Goal: Transaction & Acquisition: Download file/media

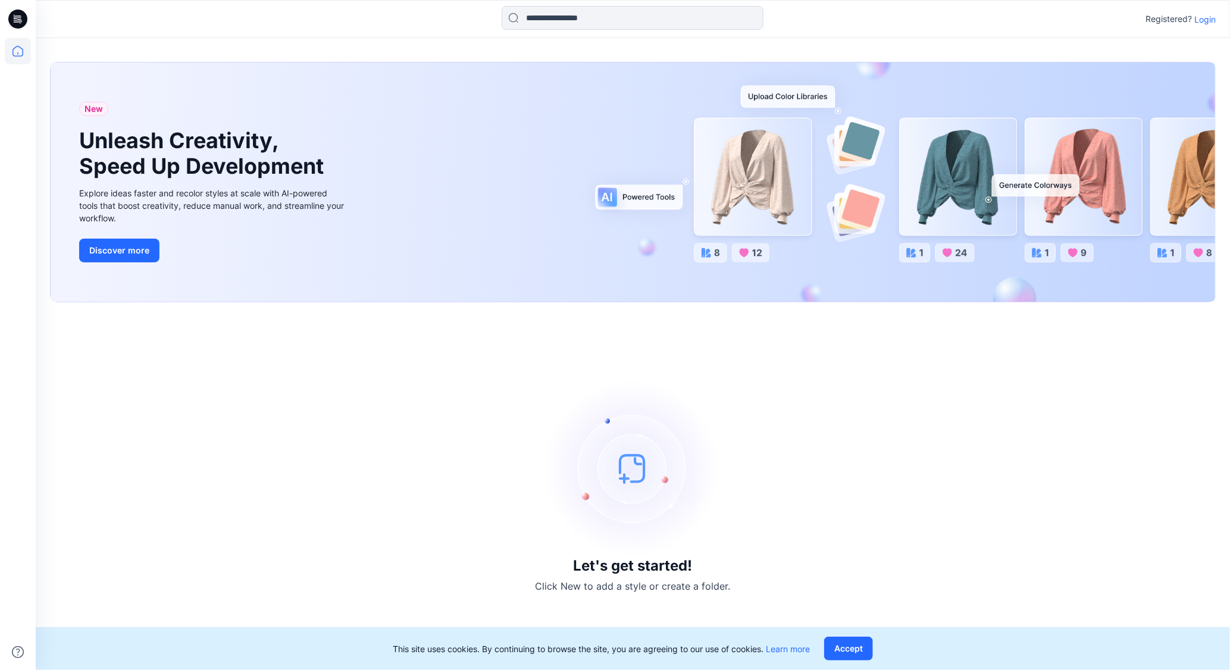
click at [1206, 17] on p "Login" at bounding box center [1204, 19] width 21 height 12
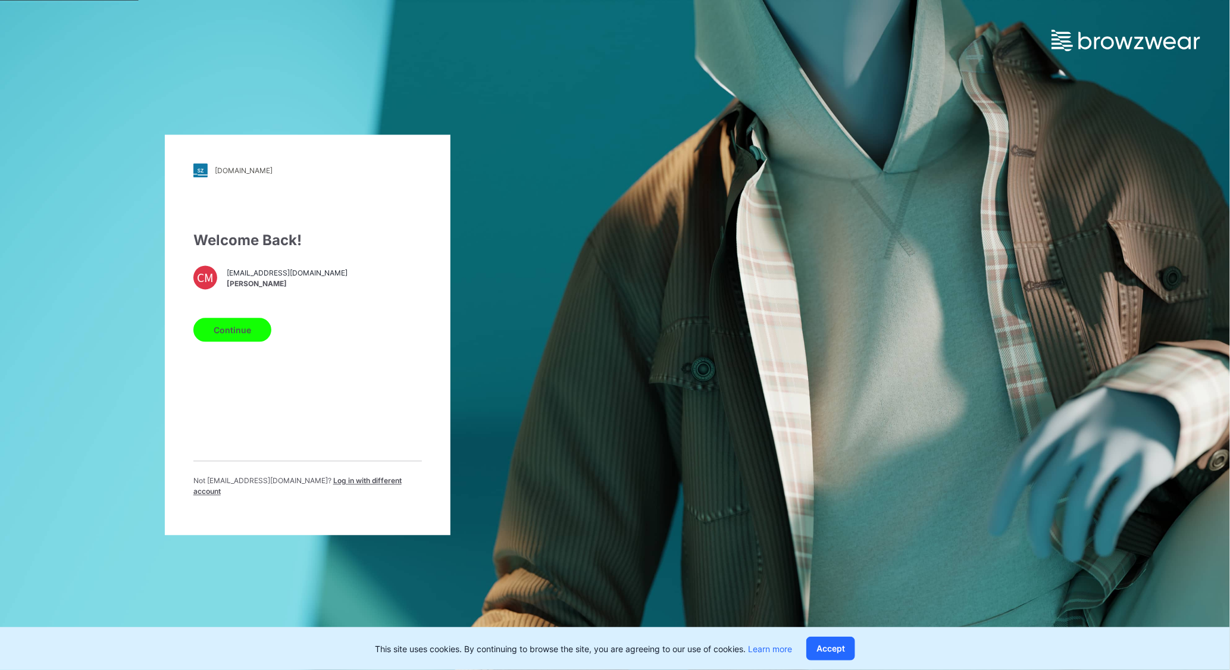
click at [214, 355] on div "Welcome Back! CM cmagrane@swimusa.com Caitlin Magrane Continue Not cmagrane@swi…" at bounding box center [307, 368] width 228 height 277
click at [213, 347] on div "Welcome Back! CM cmagrane@swimusa.com Caitlin Magrane Continue Not cmagrane@swi…" at bounding box center [307, 368] width 228 height 277
click at [203, 336] on button "Continue" at bounding box center [232, 330] width 78 height 24
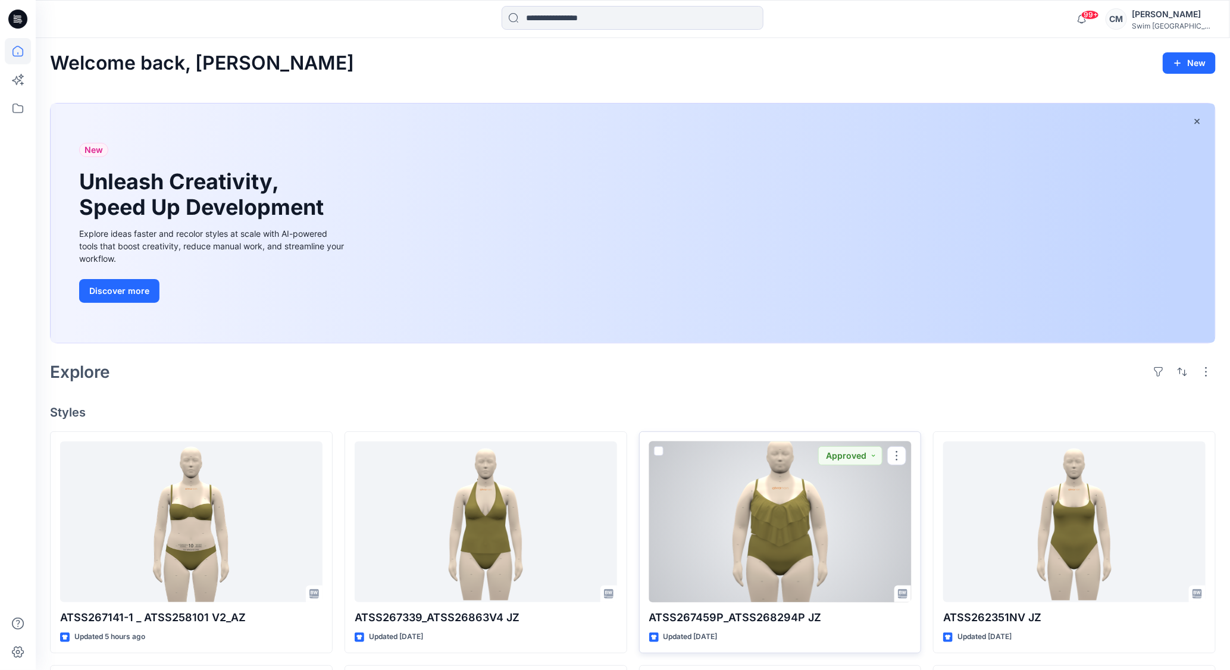
click at [809, 537] on div at bounding box center [780, 521] width 262 height 161
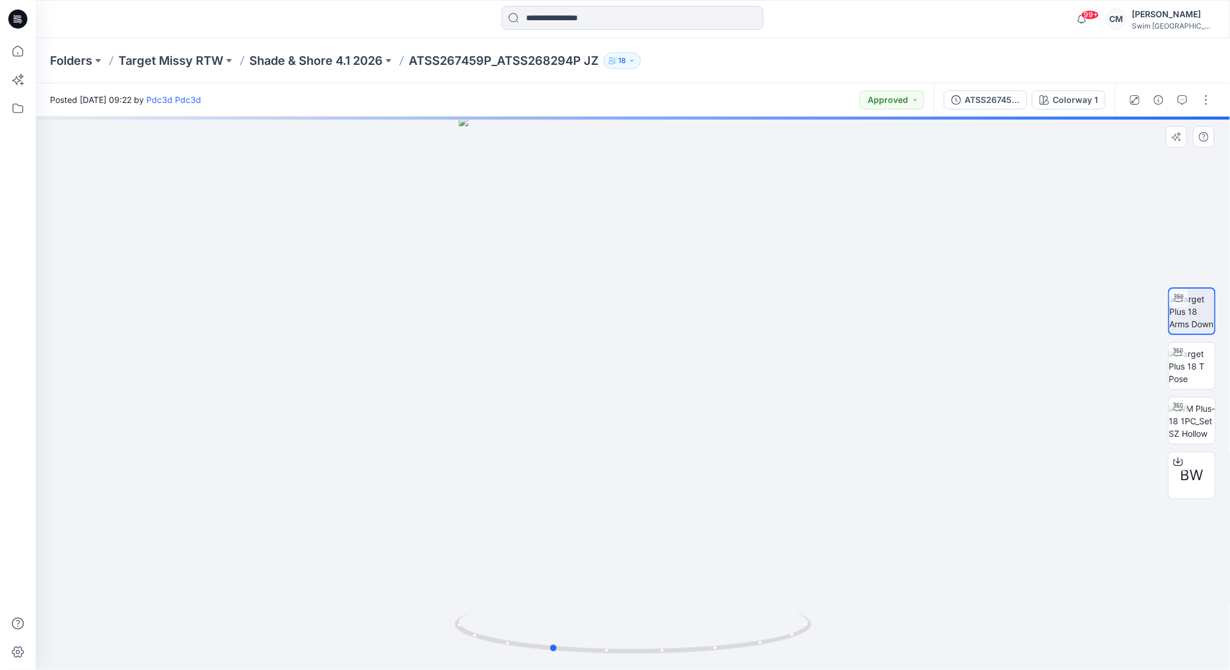
drag, startPoint x: 651, startPoint y: 356, endPoint x: 568, endPoint y: 386, distance: 89.0
click at [569, 387] on div at bounding box center [633, 393] width 1194 height 553
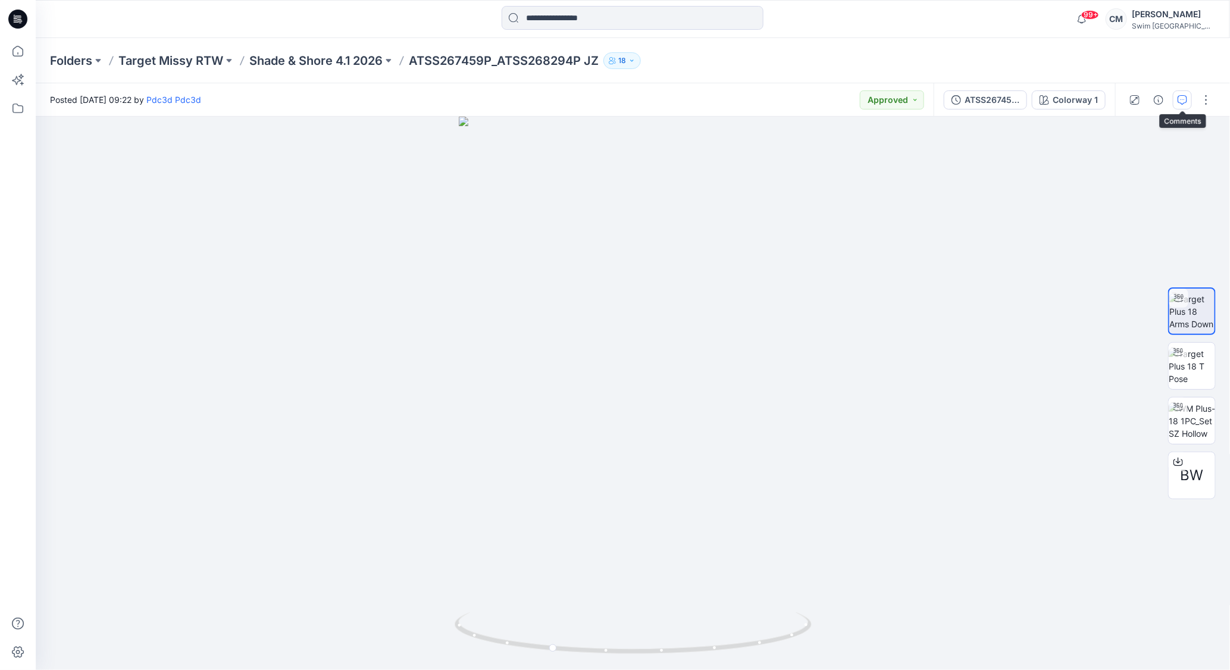
click at [1176, 95] on button "button" at bounding box center [1182, 99] width 19 height 19
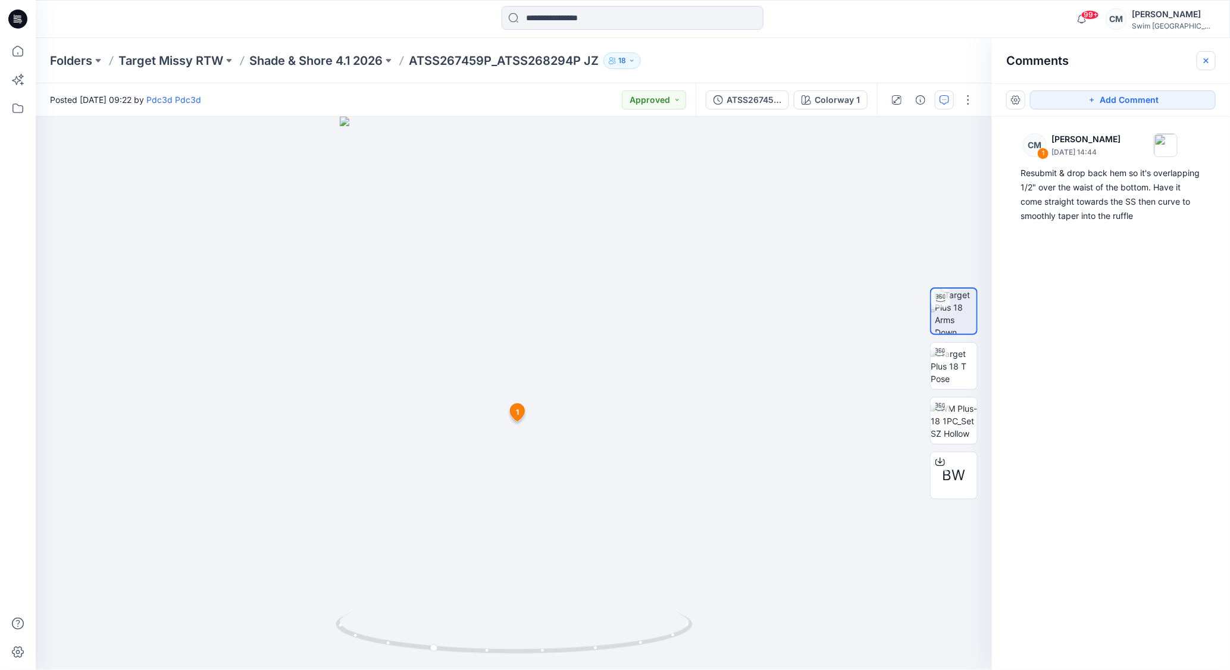
click at [1206, 55] on button "button" at bounding box center [1205, 60] width 19 height 19
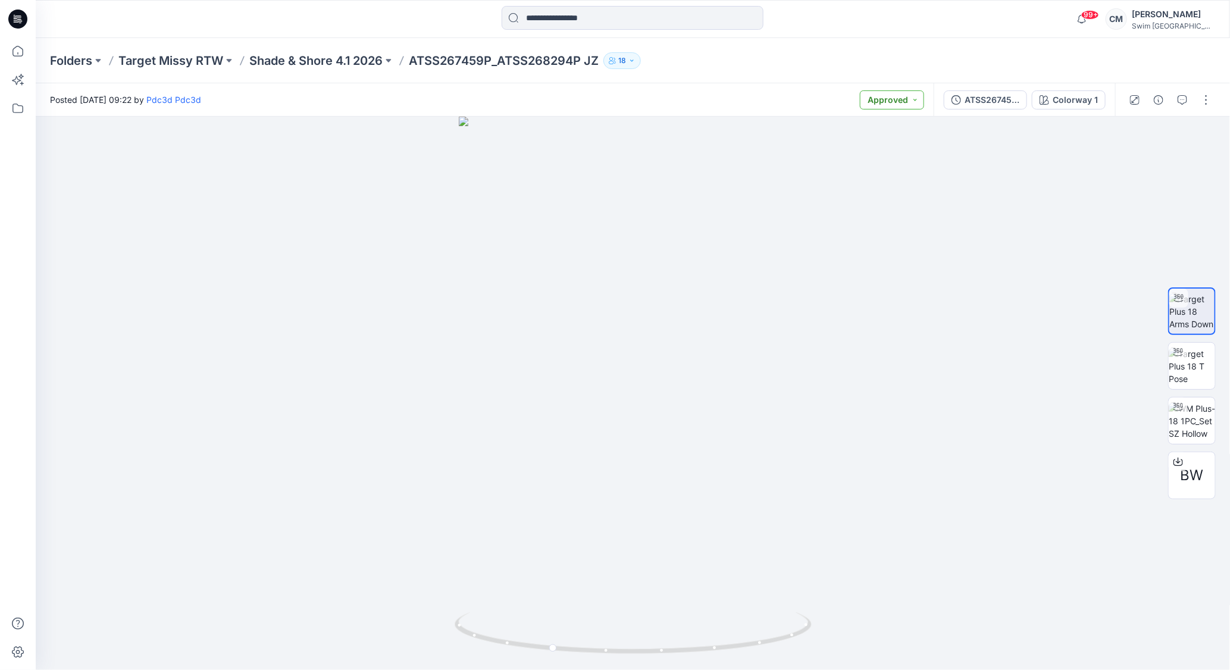
click at [912, 94] on button "Approved" at bounding box center [892, 99] width 64 height 19
click at [884, 233] on span "Resubmit" at bounding box center [858, 234] width 59 height 17
click at [171, 56] on p "Target Missy RTW" at bounding box center [170, 60] width 105 height 17
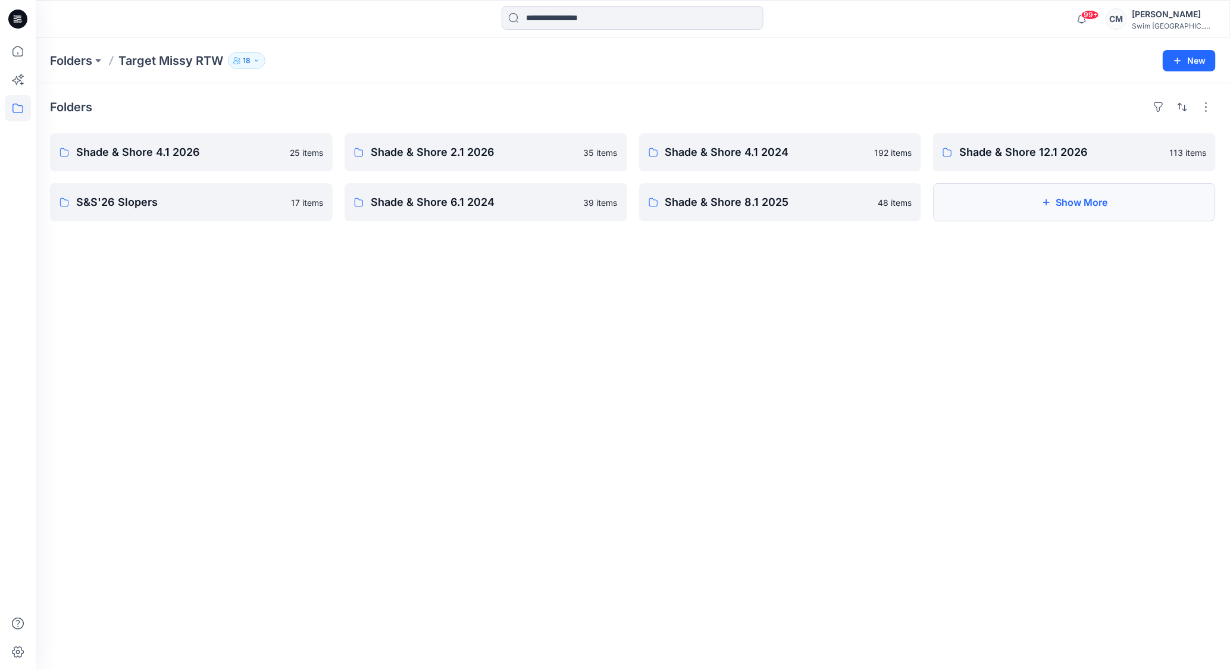
click at [972, 211] on button "Show More" at bounding box center [1074, 202] width 283 height 38
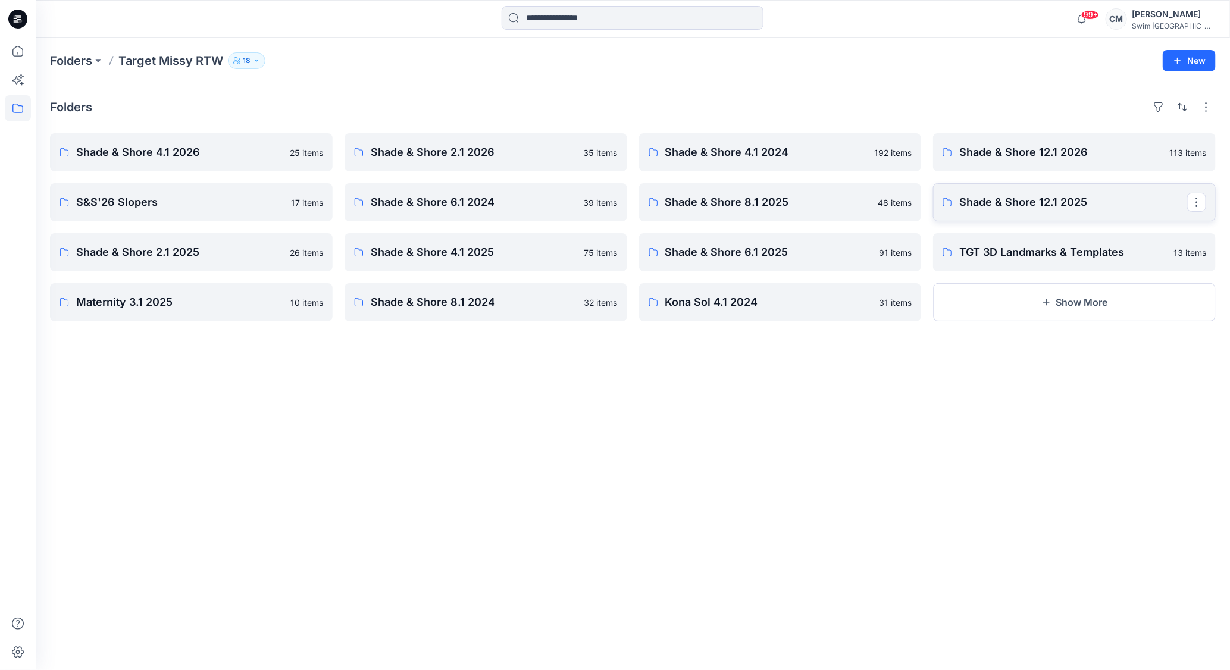
click at [998, 200] on p "Shade & Shore 12.1 2025" at bounding box center [1073, 202] width 228 height 17
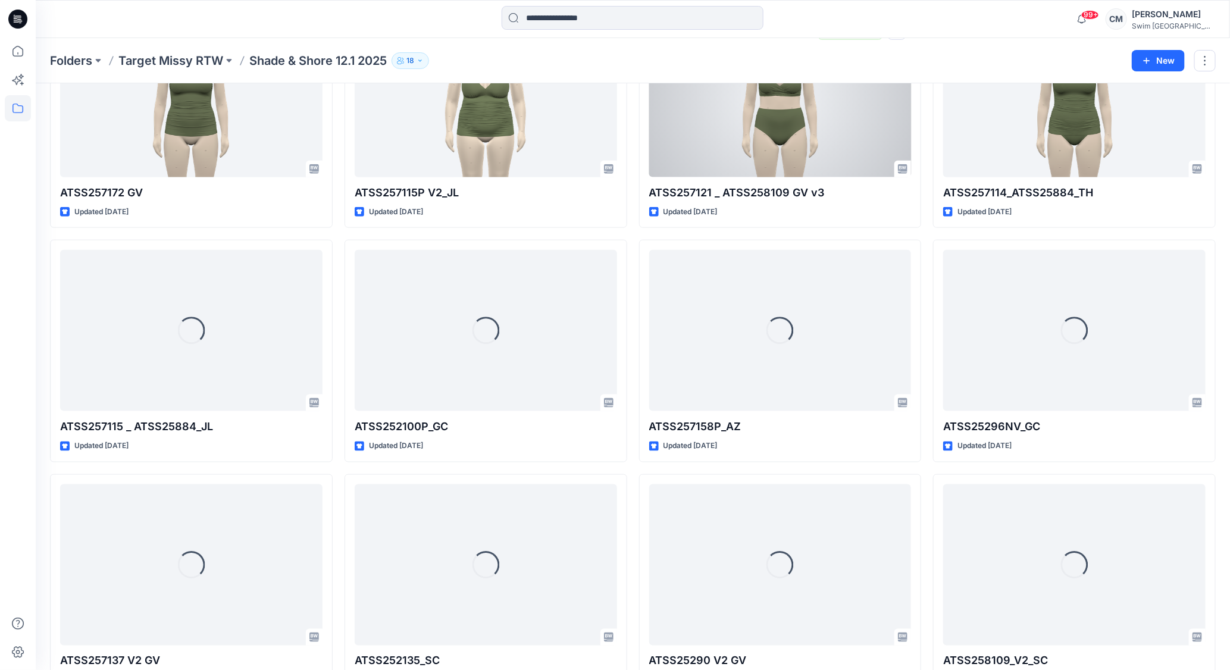
scroll to position [669, 0]
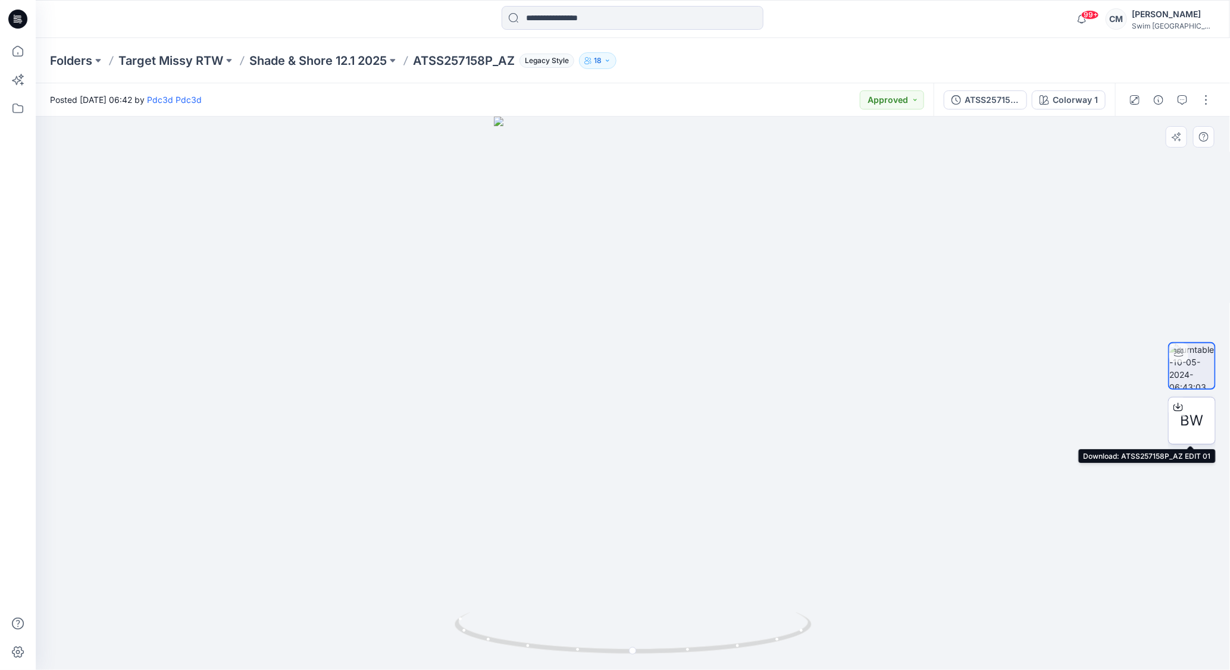
click at [1204, 440] on div "BW" at bounding box center [1192, 421] width 48 height 48
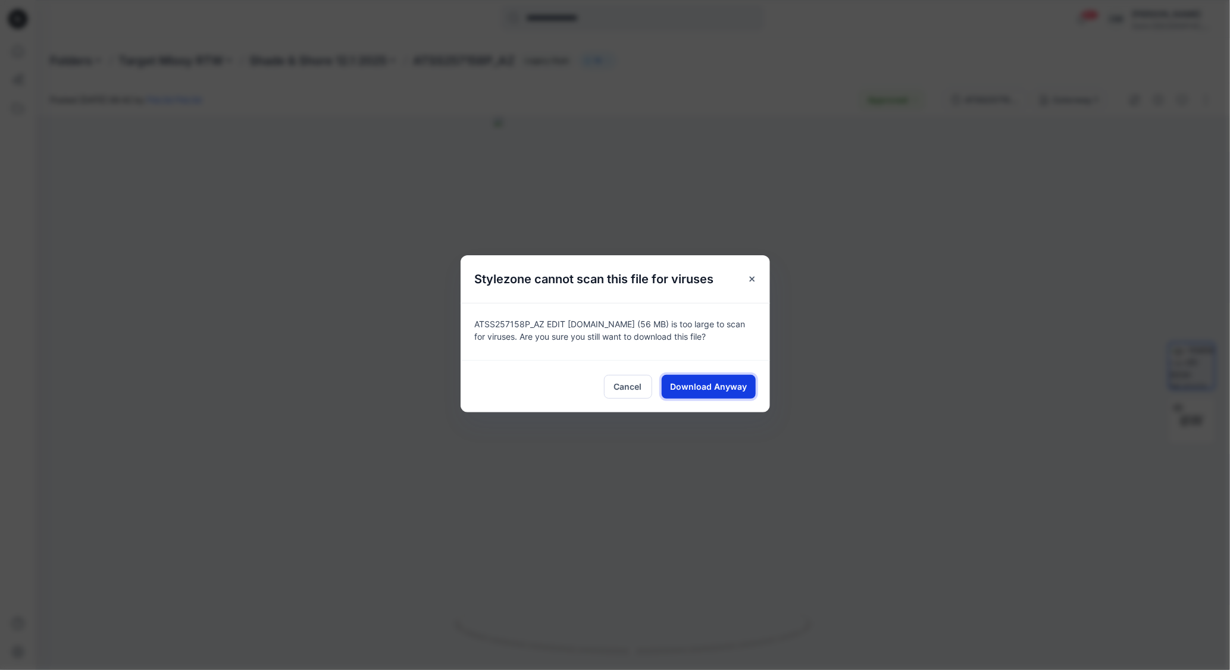
click at [703, 397] on button "Download Anyway" at bounding box center [709, 387] width 94 height 24
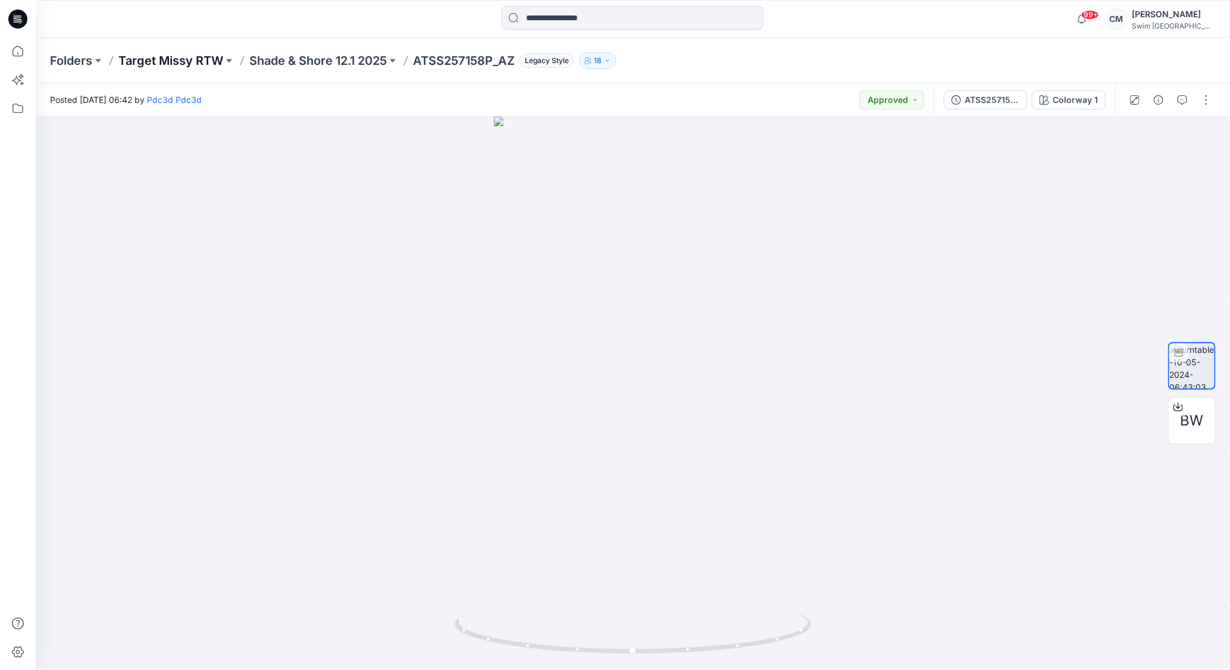
click at [180, 53] on p "Target Missy RTW" at bounding box center [170, 60] width 105 height 17
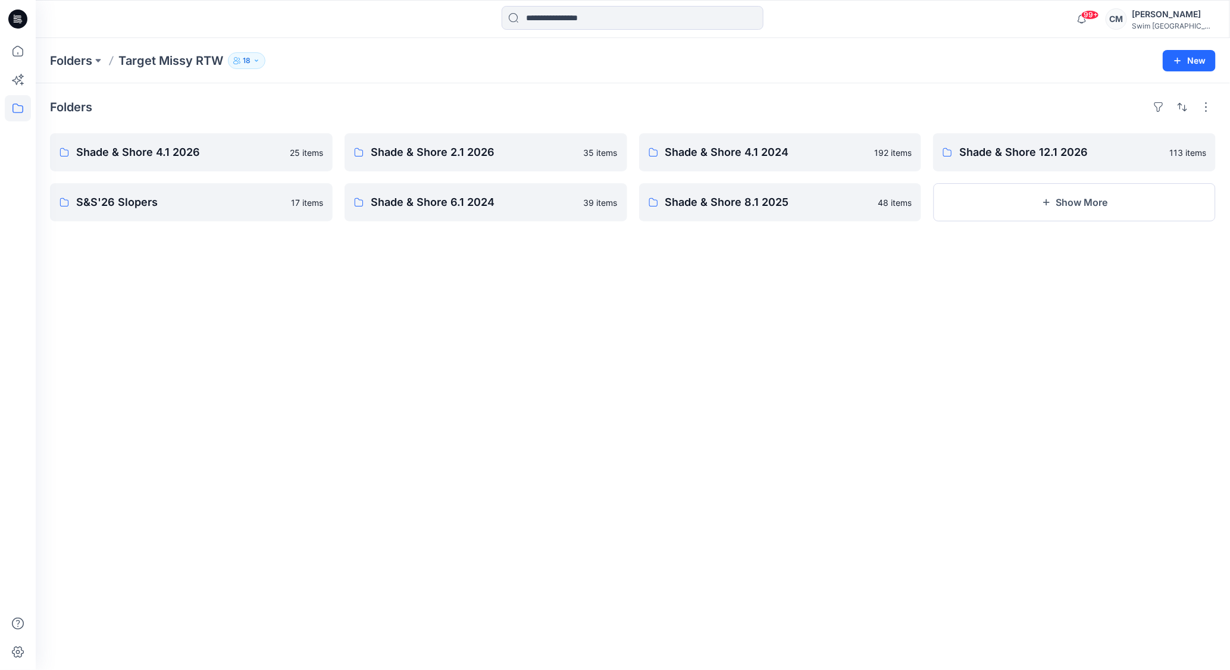
click at [555, 327] on div "Folders Shade & Shore 4.1 2026 25 items S&S'26 Slopers 17 items Shade & Shore 2…" at bounding box center [633, 376] width 1194 height 587
click at [970, 166] on link "Shade & Shore 12.1 2026" at bounding box center [1074, 152] width 283 height 38
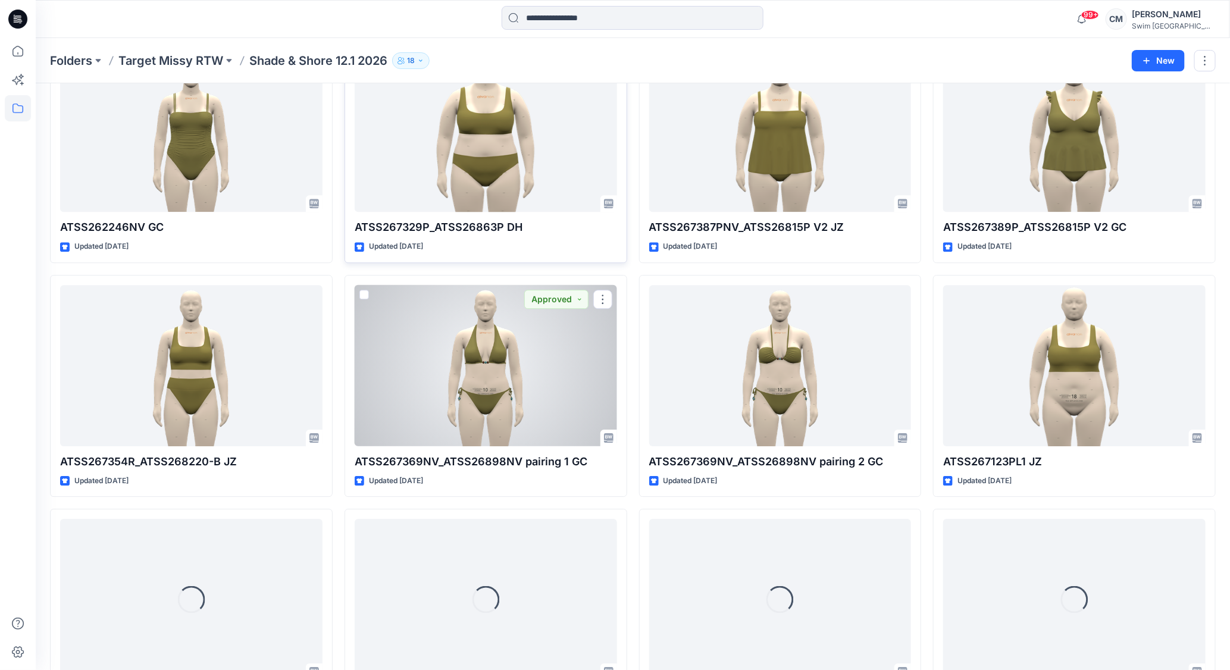
scroll to position [1737, 0]
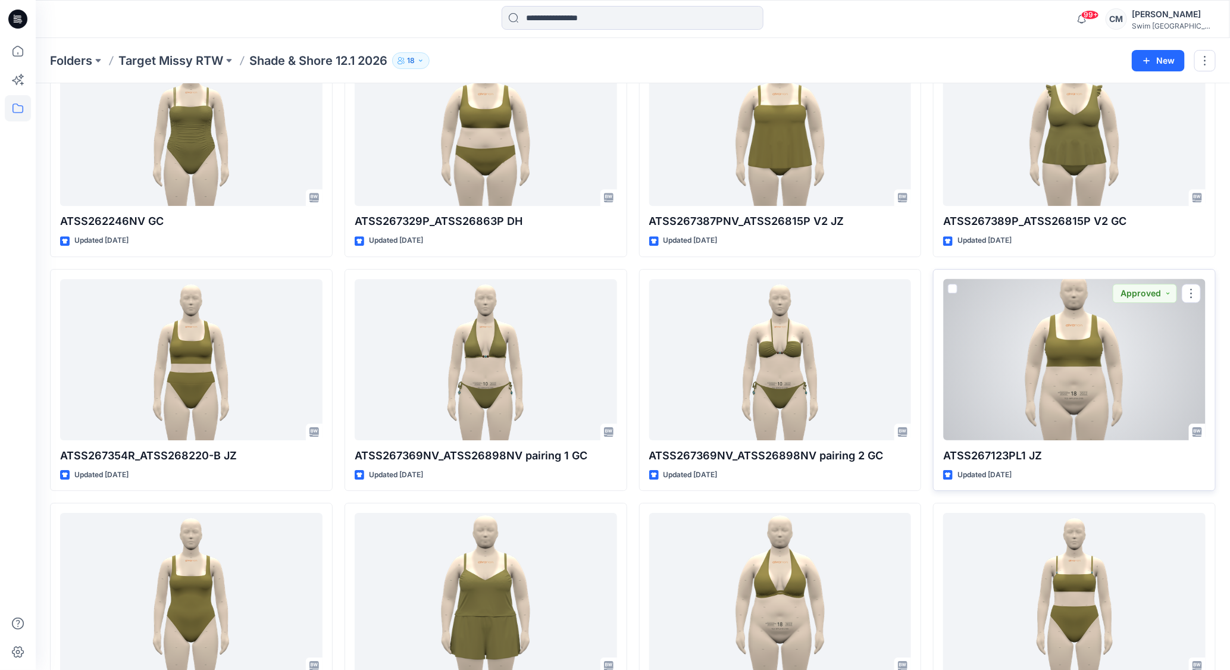
click at [1017, 358] on div at bounding box center [1074, 359] width 262 height 161
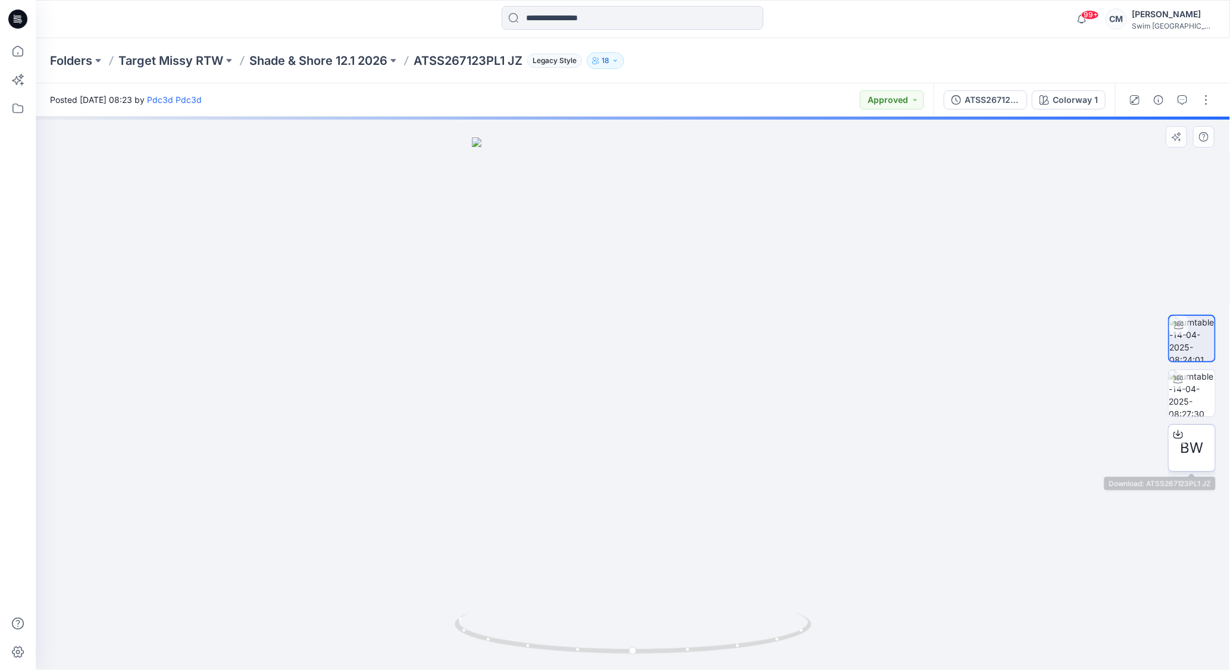
click at [1182, 445] on span "BW" at bounding box center [1191, 447] width 23 height 21
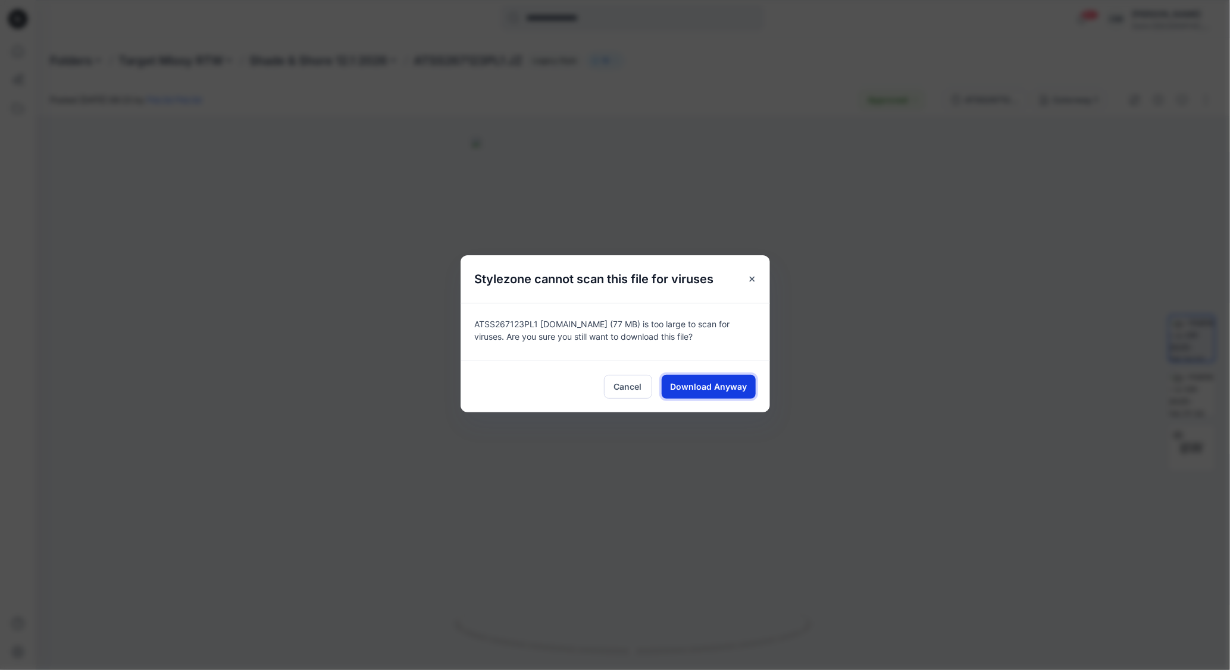
click at [719, 376] on button "Download Anyway" at bounding box center [709, 387] width 94 height 24
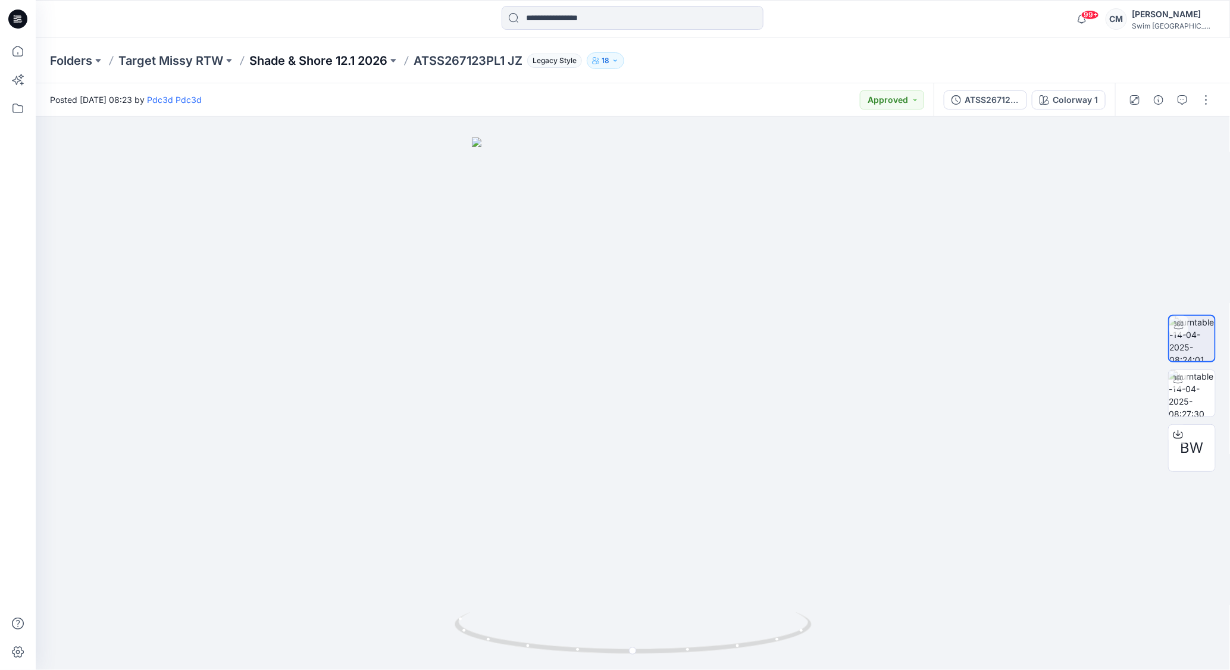
click at [329, 62] on p "Shade & Shore 12.1 2026" at bounding box center [318, 60] width 138 height 17
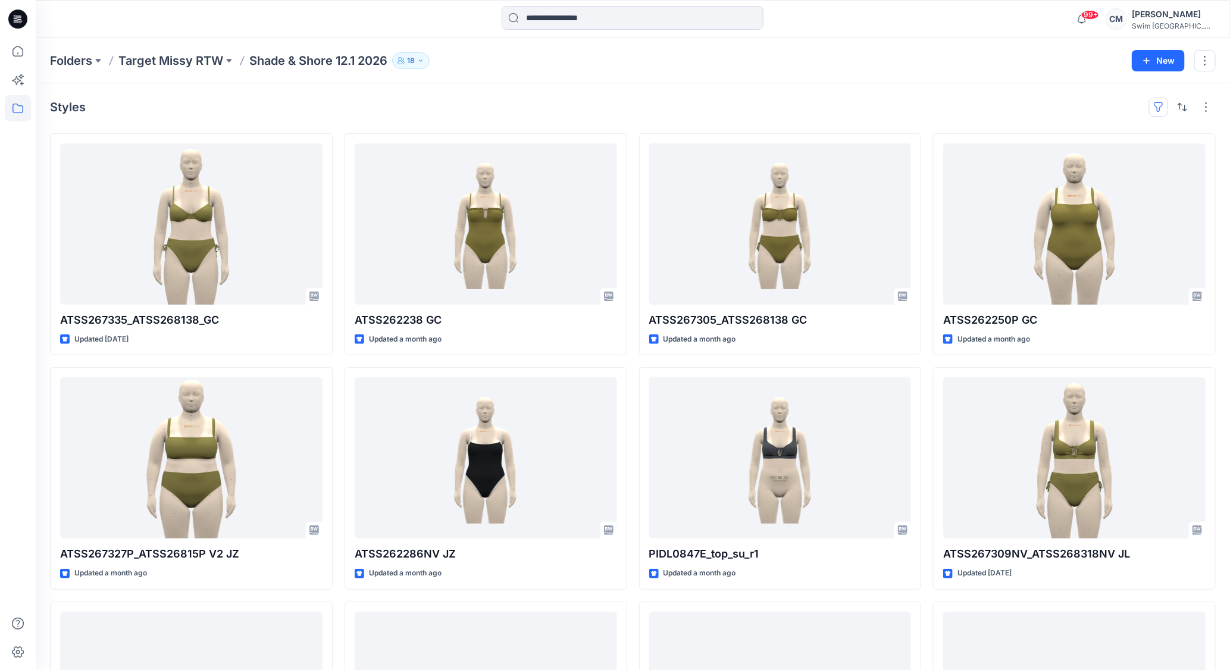
click at [1156, 108] on button "button" at bounding box center [1158, 107] width 19 height 19
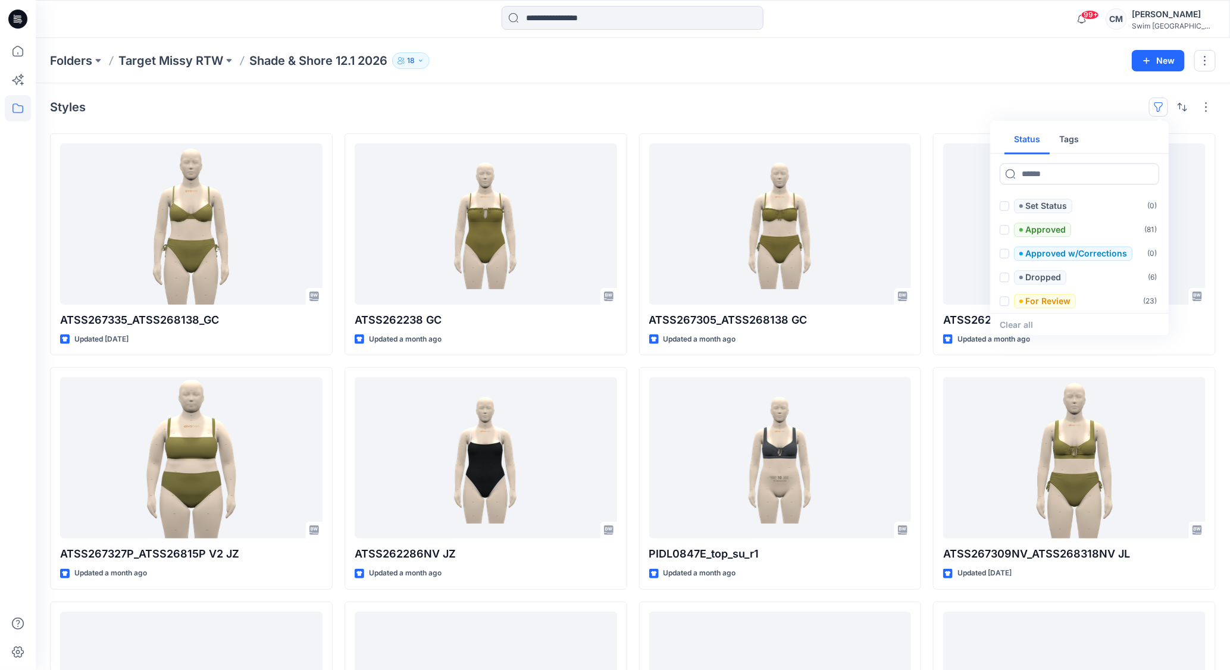
click at [1062, 140] on button "Tags" at bounding box center [1068, 140] width 39 height 29
click at [1040, 175] on input at bounding box center [1078, 173] width 159 height 21
type input "****"
click at [1011, 203] on div "Plus" at bounding box center [1020, 206] width 43 height 14
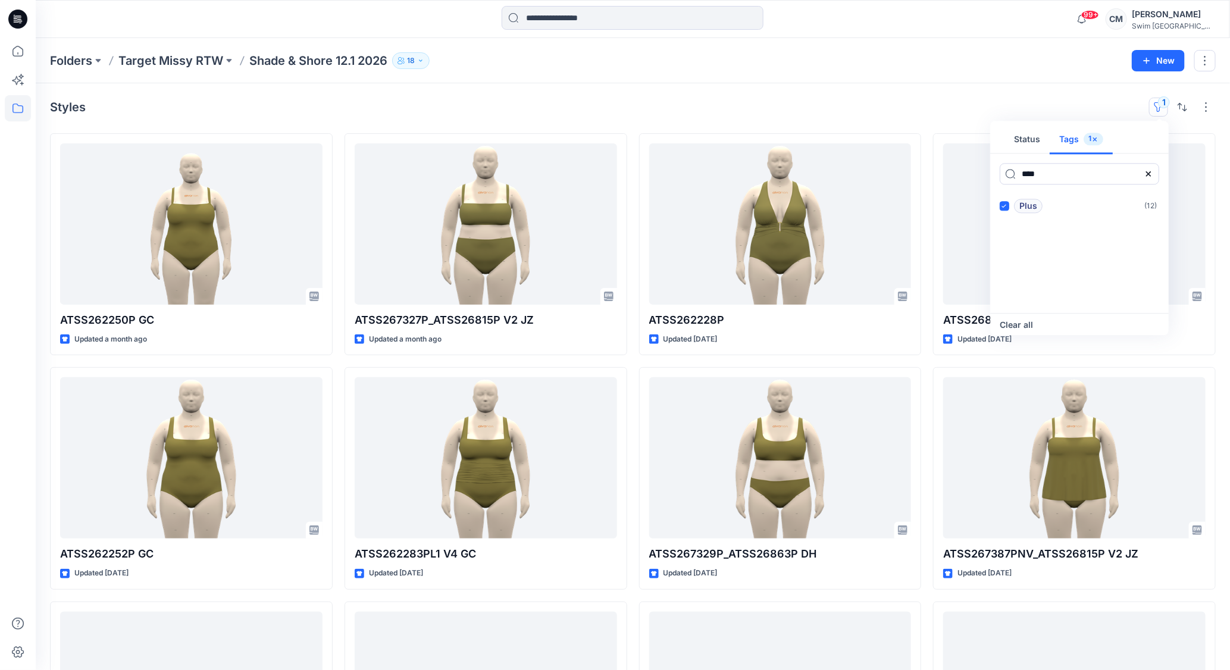
click at [886, 102] on div "Styles 1 Status Tags 1 **** Plus ( 12 ) Clear all" at bounding box center [632, 107] width 1165 height 19
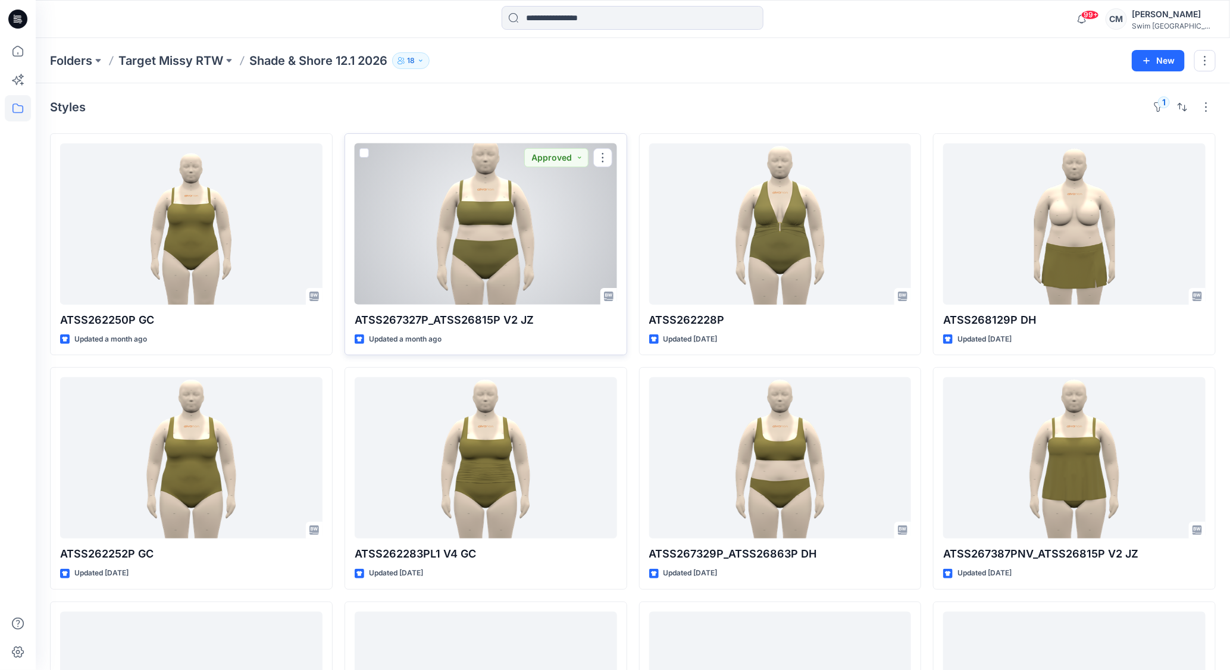
click at [499, 205] on div at bounding box center [486, 223] width 262 height 161
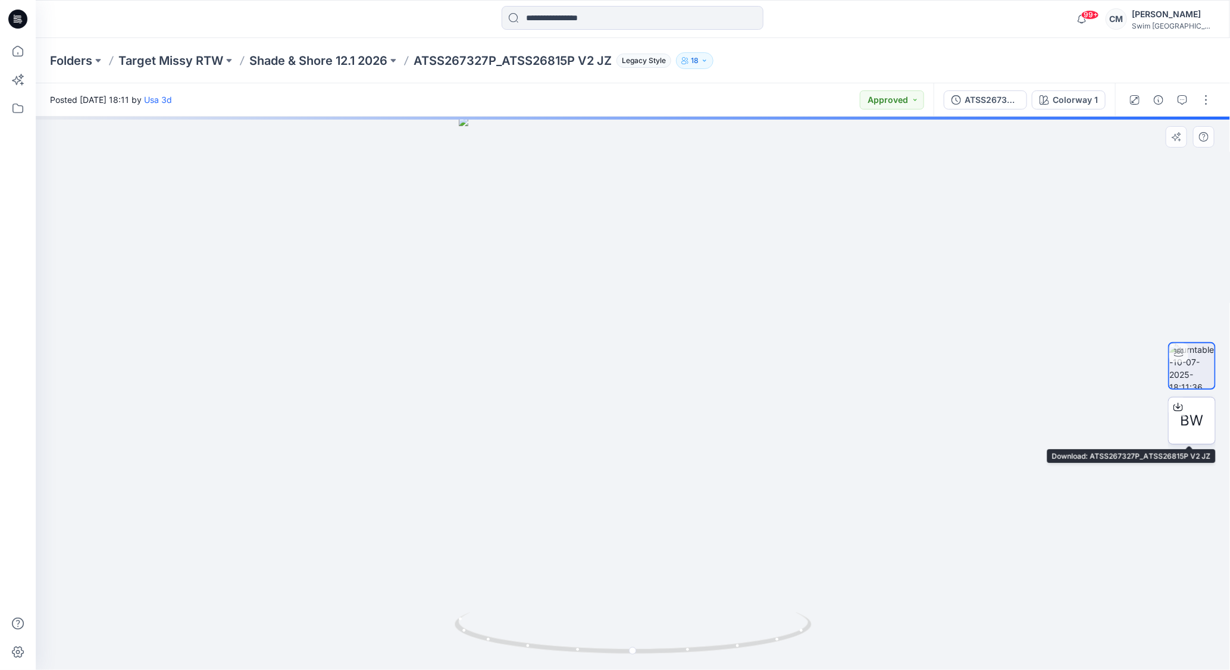
click at [1187, 434] on div "BW" at bounding box center [1192, 421] width 48 height 48
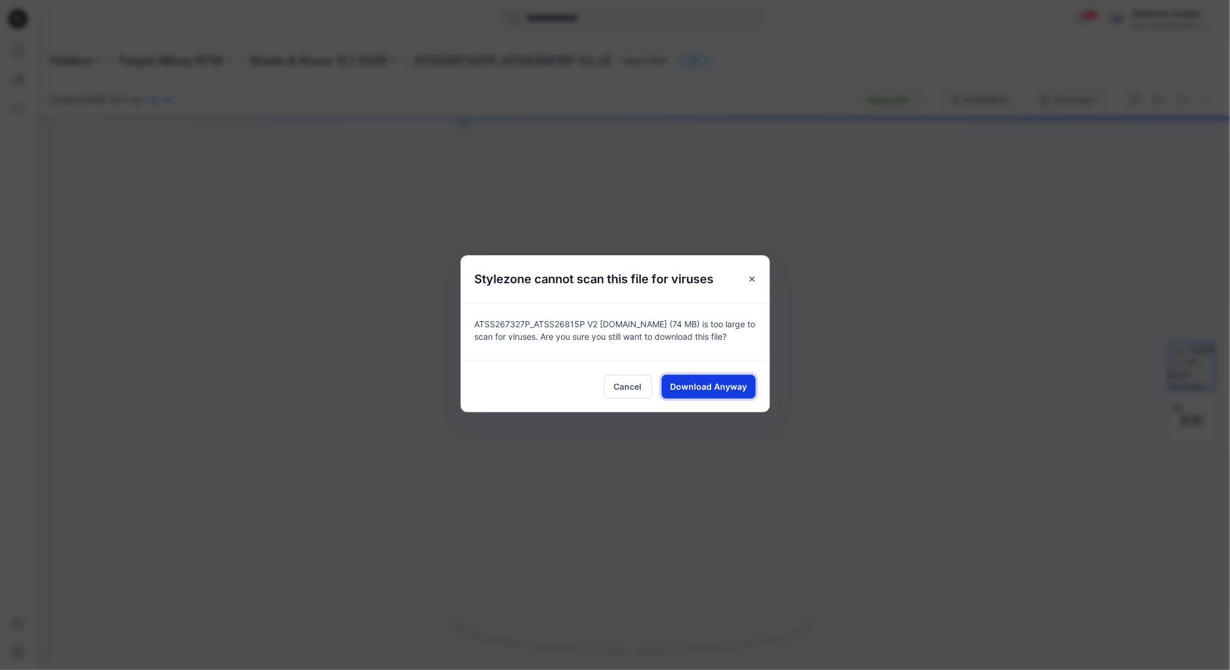
click at [715, 379] on button "Download Anyway" at bounding box center [709, 387] width 94 height 24
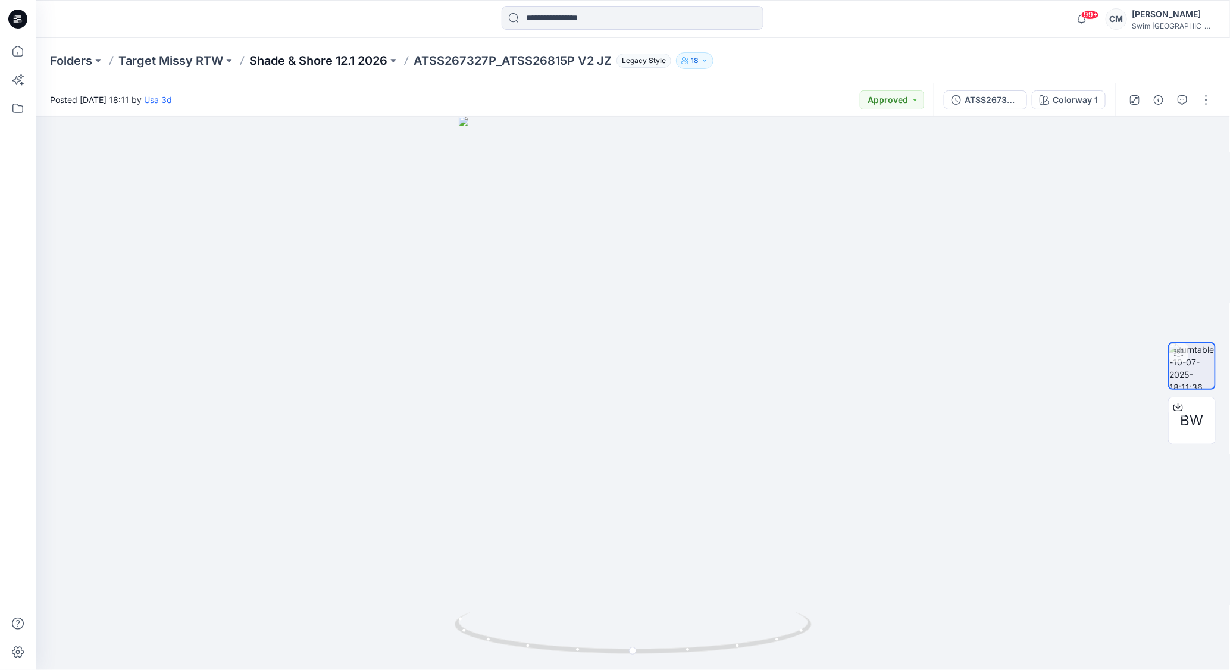
click at [326, 65] on p "Shade & Shore 12.1 2026" at bounding box center [318, 60] width 138 height 17
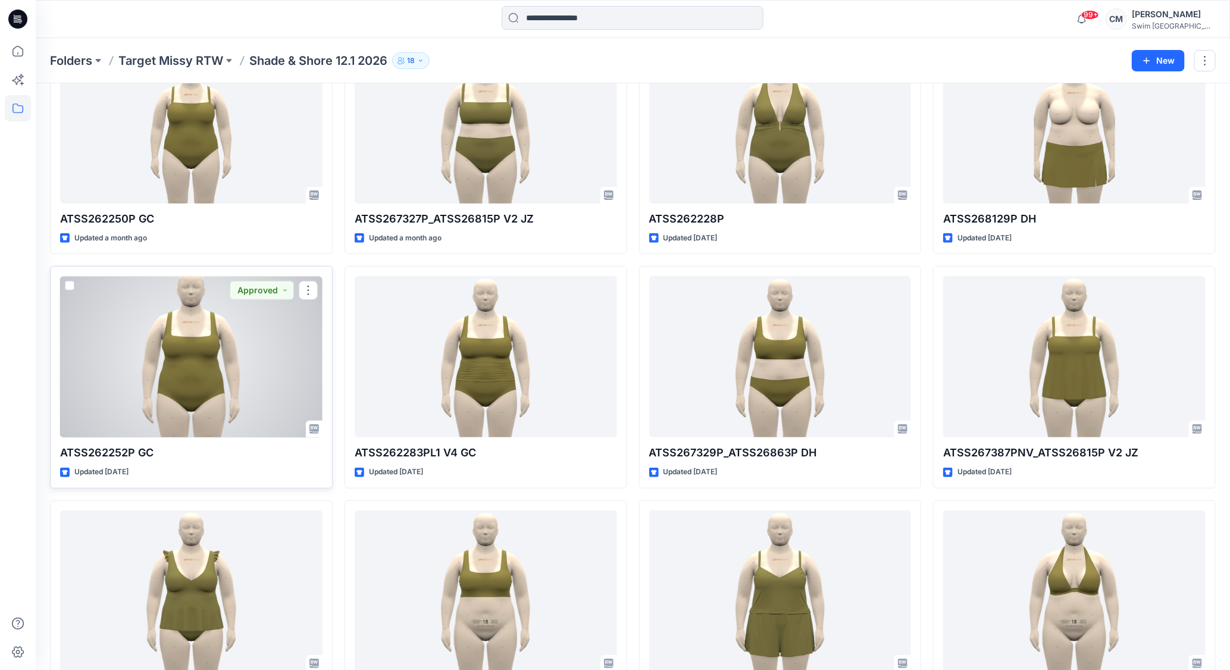
scroll to position [167, 0]
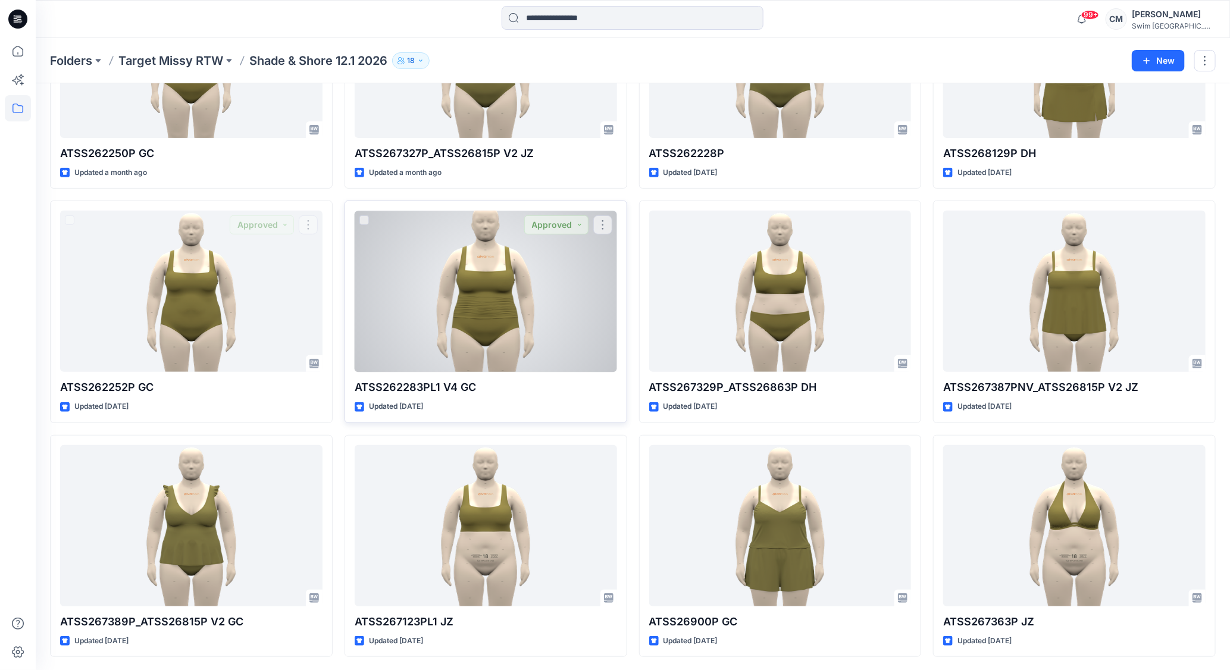
click at [460, 306] on div at bounding box center [486, 291] width 262 height 161
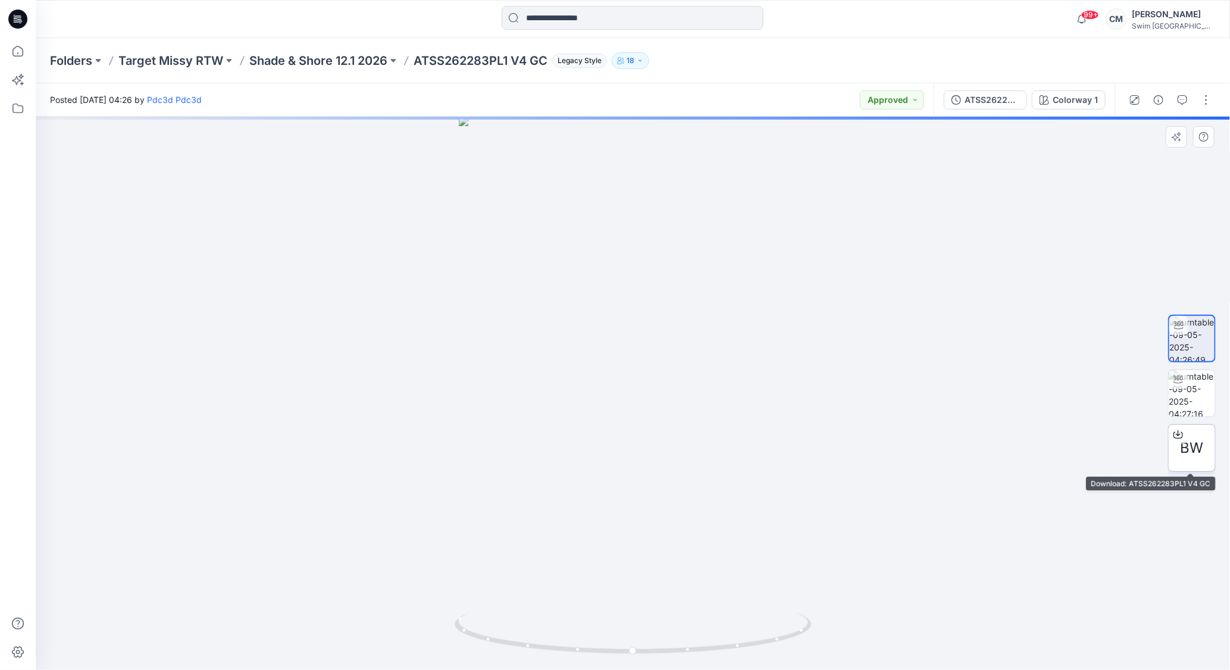
click at [1203, 450] on span "BW" at bounding box center [1191, 447] width 23 height 21
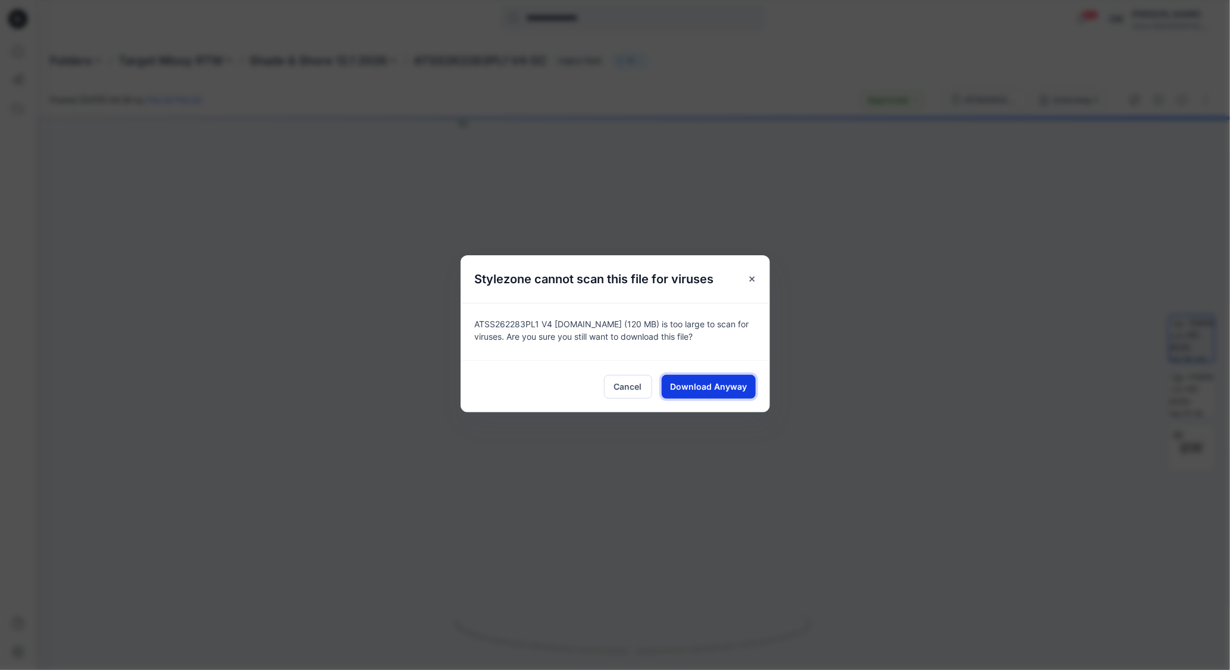
click at [739, 392] on span "Download Anyway" at bounding box center [708, 386] width 77 height 12
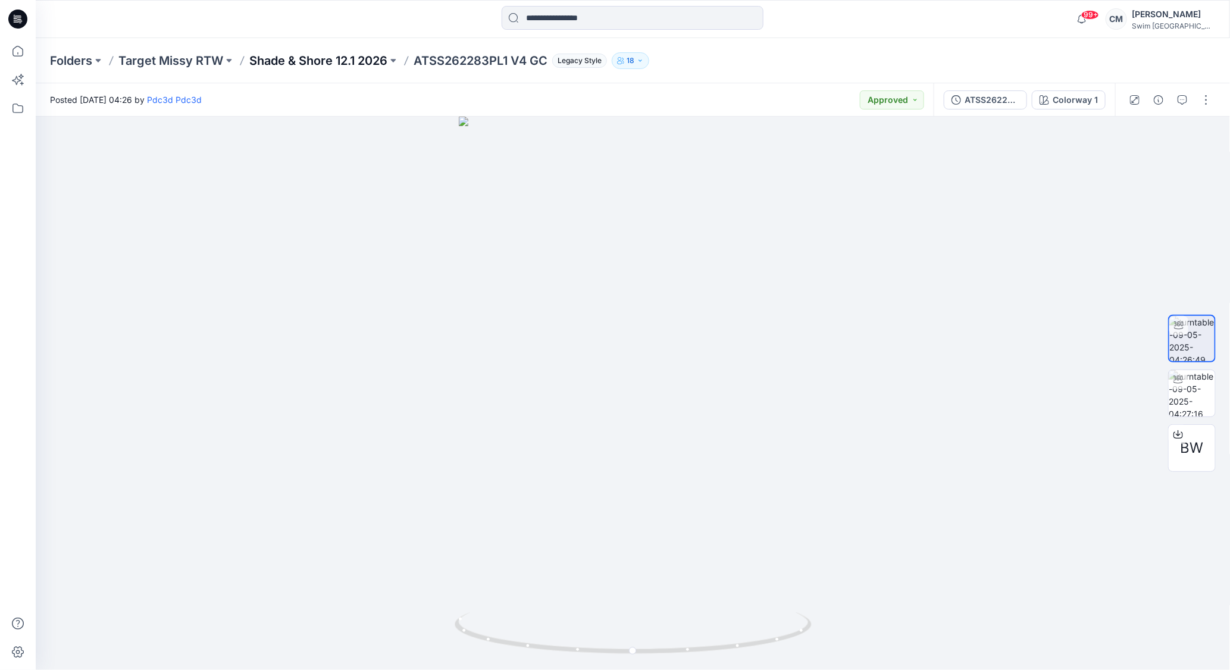
click at [374, 56] on p "Shade & Shore 12.1 2026" at bounding box center [318, 60] width 138 height 17
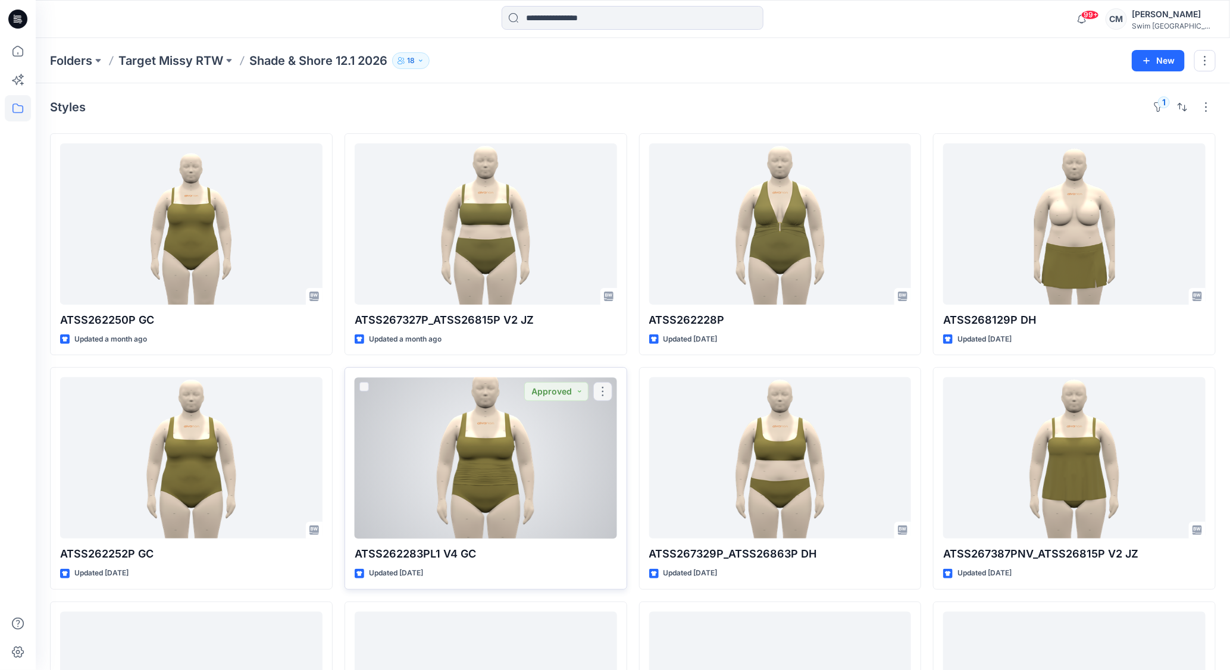
scroll to position [167, 0]
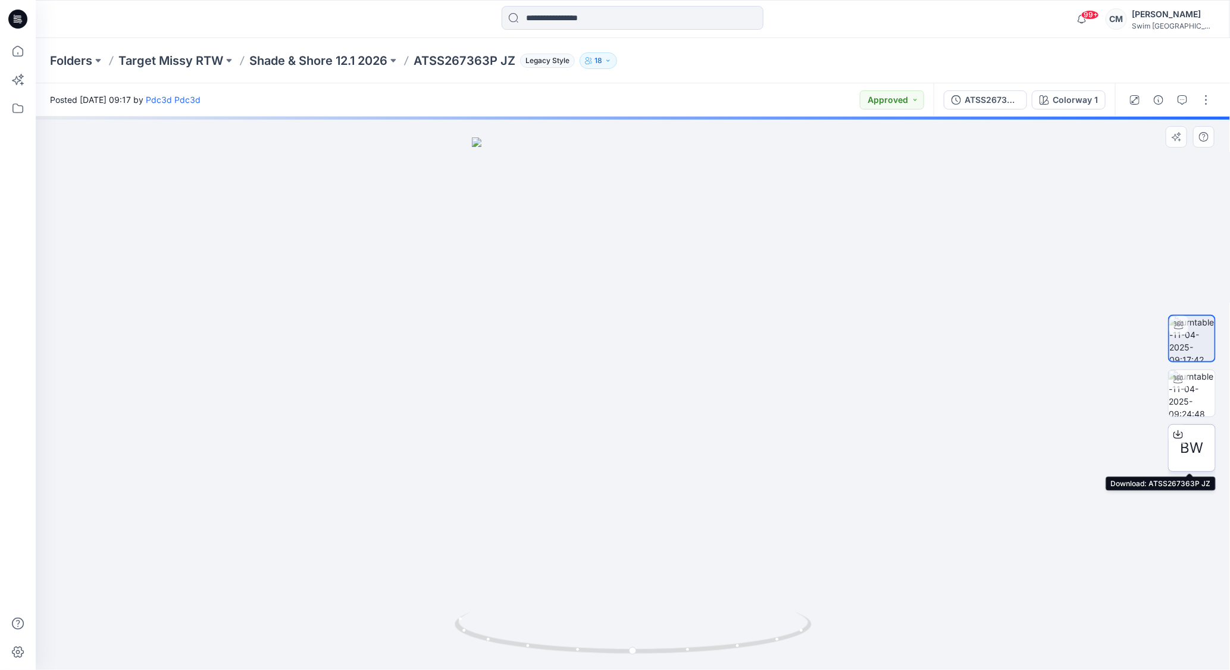
click at [1190, 459] on div "BW" at bounding box center [1192, 448] width 48 height 48
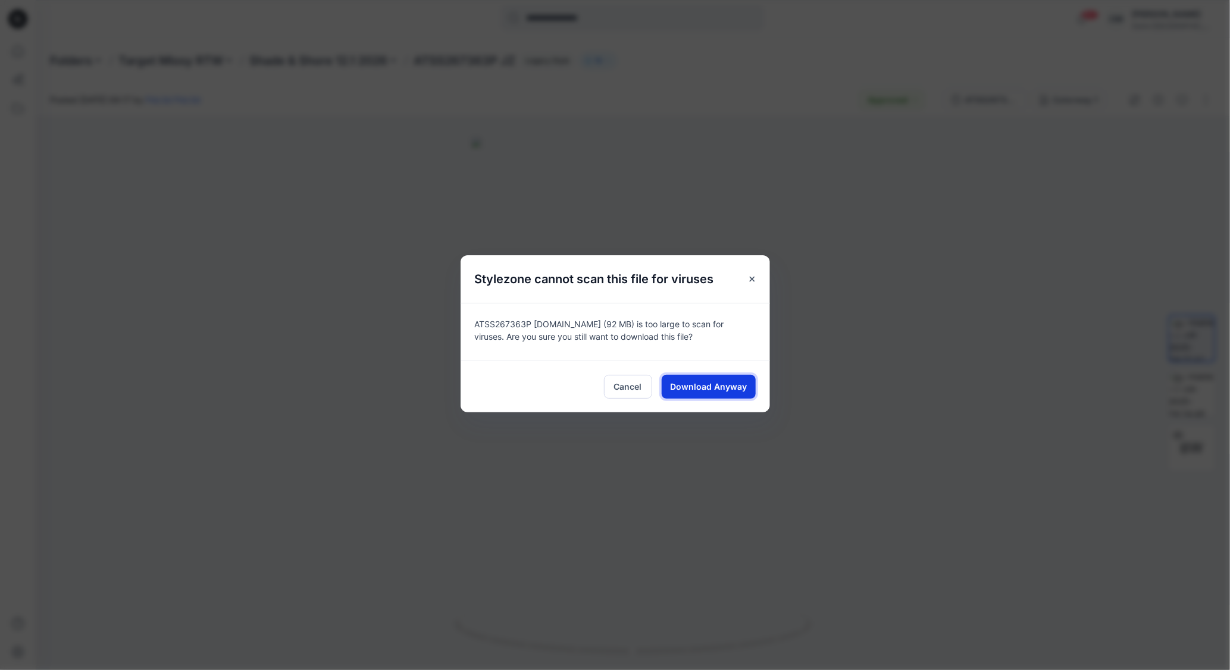
click at [698, 384] on span "Download Anyway" at bounding box center [708, 386] width 77 height 12
